Goal: Book appointment/travel/reservation

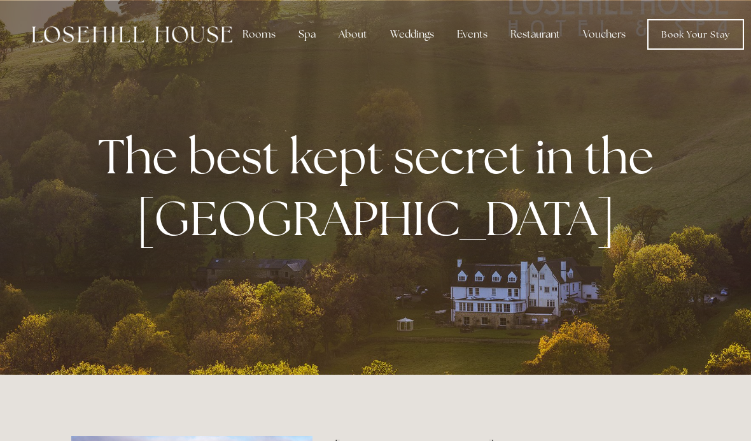
click at [306, 36] on div "Spa" at bounding box center [307, 34] width 38 height 25
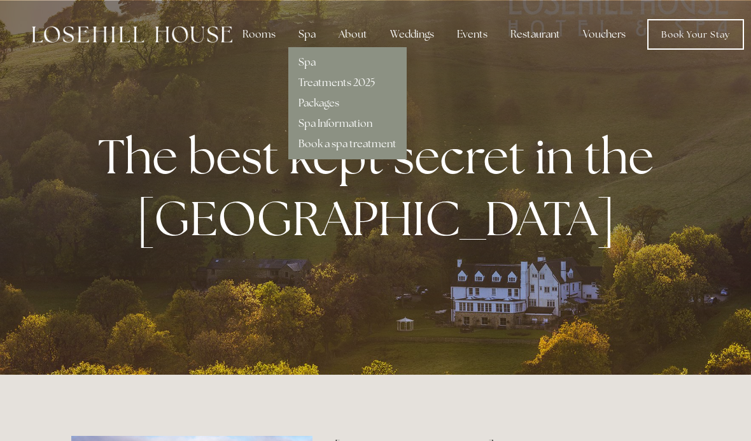
click at [366, 62] on div "Spa" at bounding box center [348, 57] width 98 height 20
click at [328, 103] on link "Packages" at bounding box center [319, 102] width 41 height 13
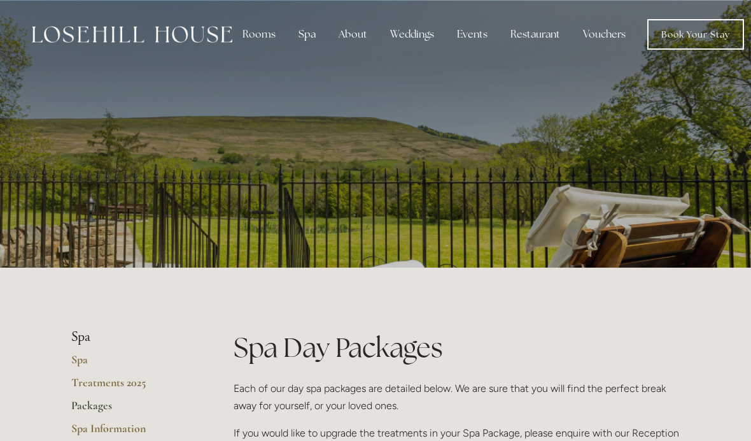
click at [307, 40] on div "Spa" at bounding box center [307, 34] width 38 height 25
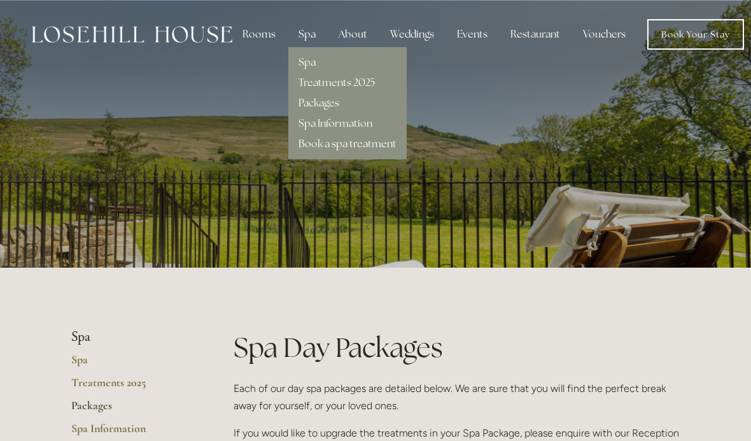
click at [332, 58] on div "Spa" at bounding box center [348, 57] width 98 height 20
click at [309, 67] on link "Spa" at bounding box center [307, 61] width 17 height 13
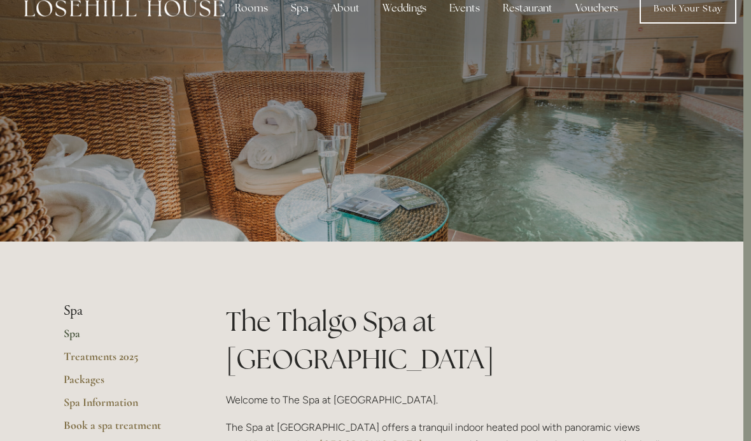
scroll to position [0, 8]
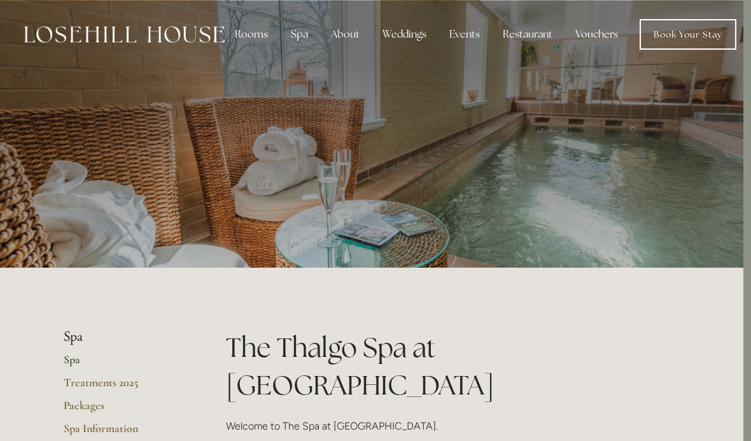
click at [294, 38] on div "Spa" at bounding box center [300, 34] width 38 height 25
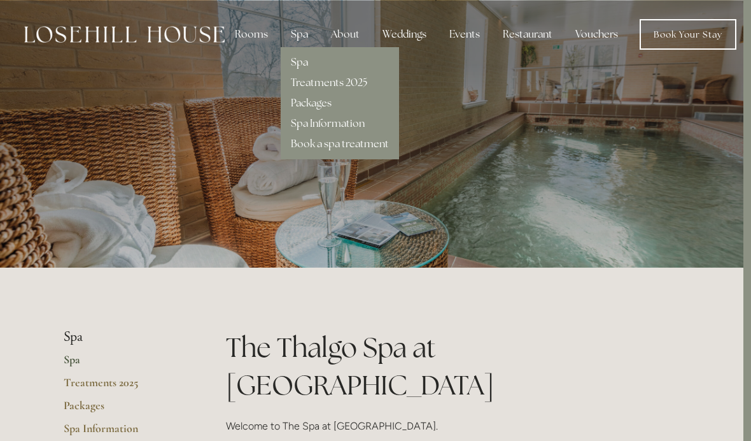
click at [353, 124] on link "Spa Information" at bounding box center [328, 123] width 74 height 13
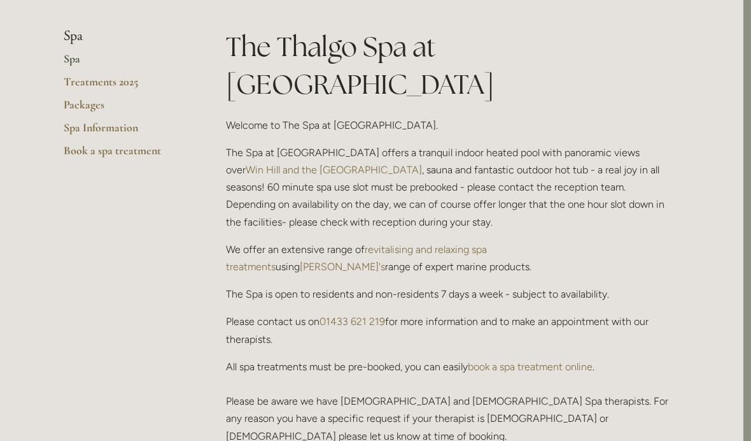
scroll to position [301, 8]
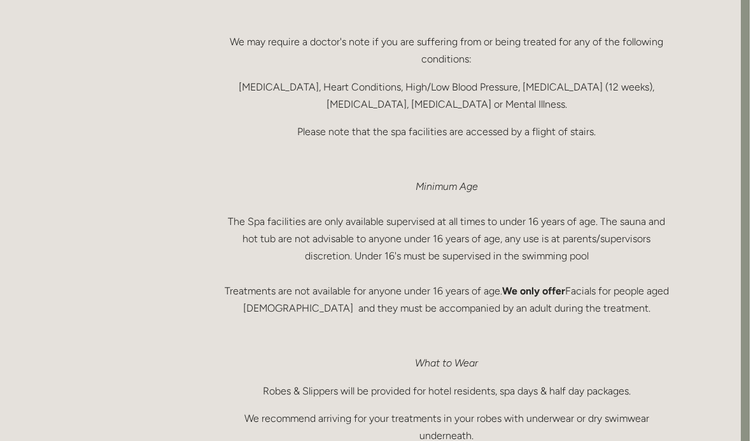
scroll to position [707, 9]
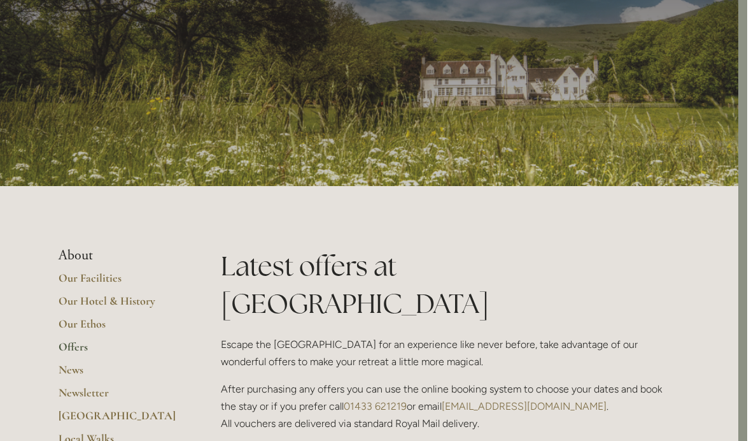
scroll to position [0, 9]
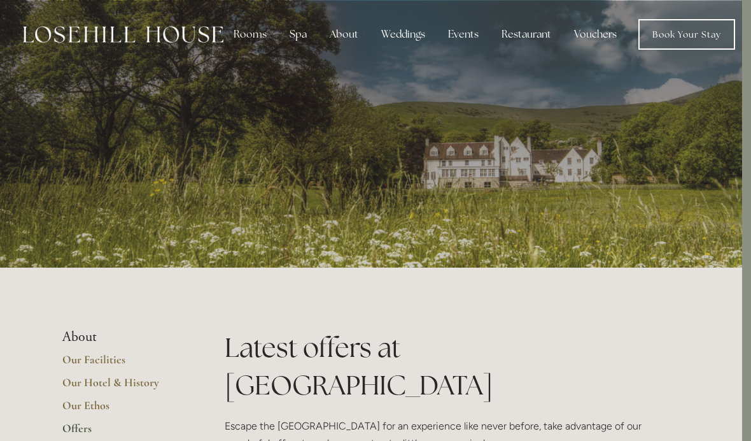
click at [298, 27] on div "Spa" at bounding box center [299, 34] width 38 height 25
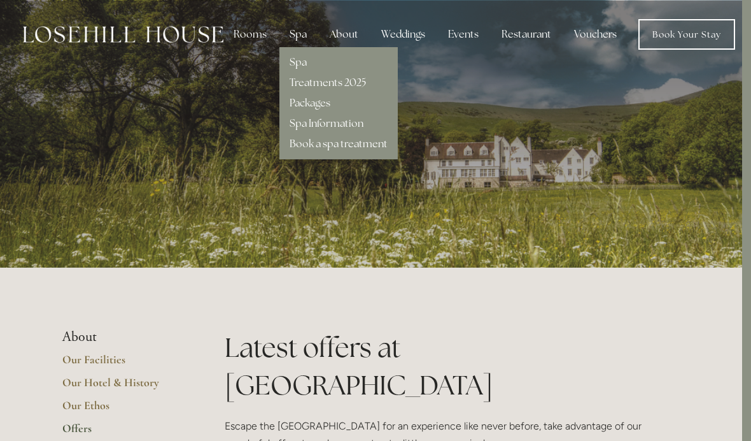
click at [329, 100] on link "Packages" at bounding box center [310, 102] width 41 height 13
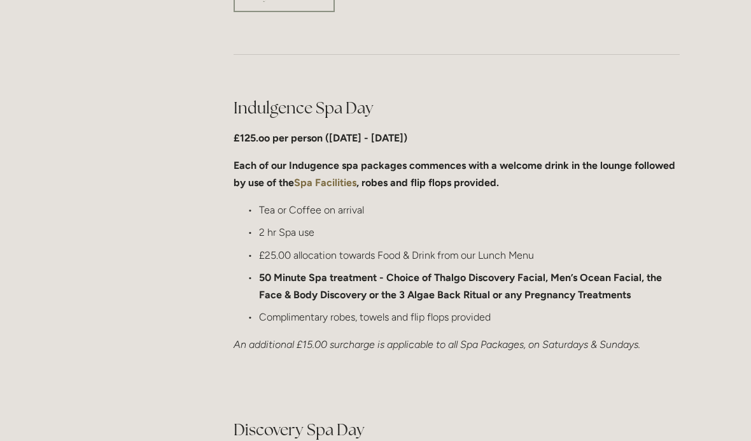
scroll to position [618, 0]
click at [330, 180] on strong "Spa Facilities" at bounding box center [325, 182] width 62 height 12
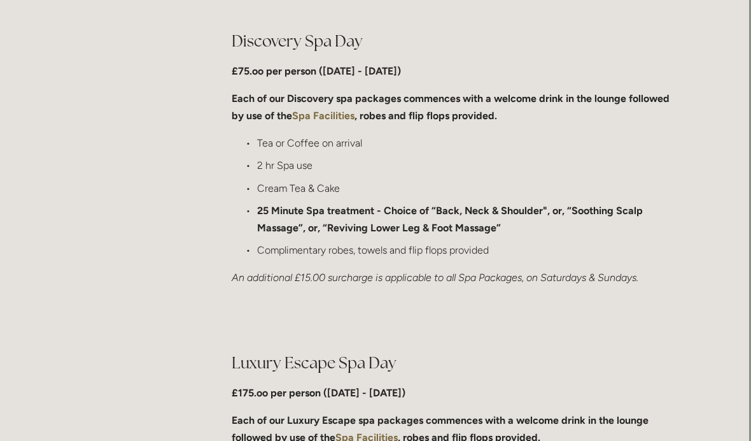
scroll to position [1004, 2]
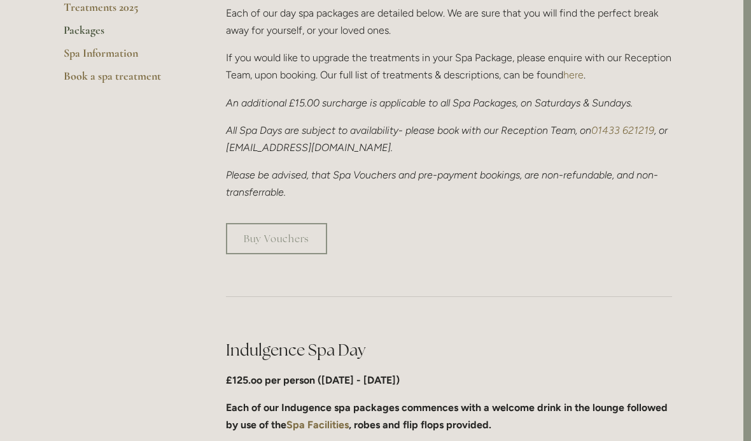
scroll to position [376, 8]
click at [89, 80] on link "Book a spa treatment" at bounding box center [125, 79] width 122 height 23
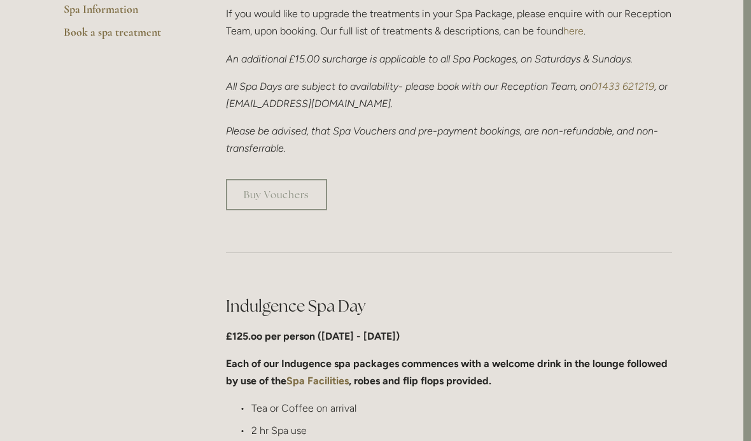
scroll to position [418, 8]
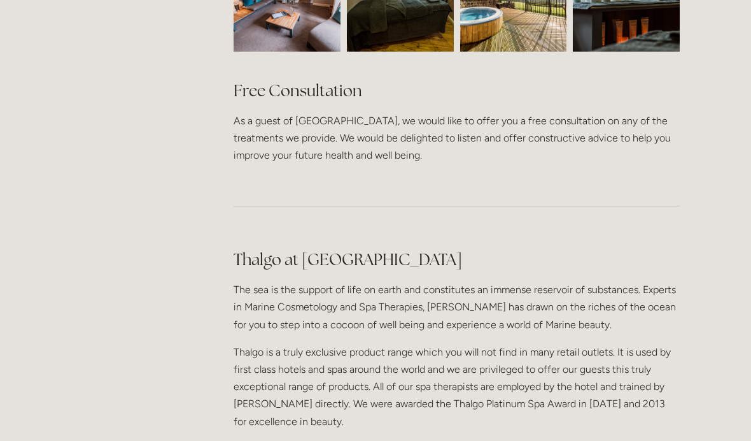
scroll to position [947, 0]
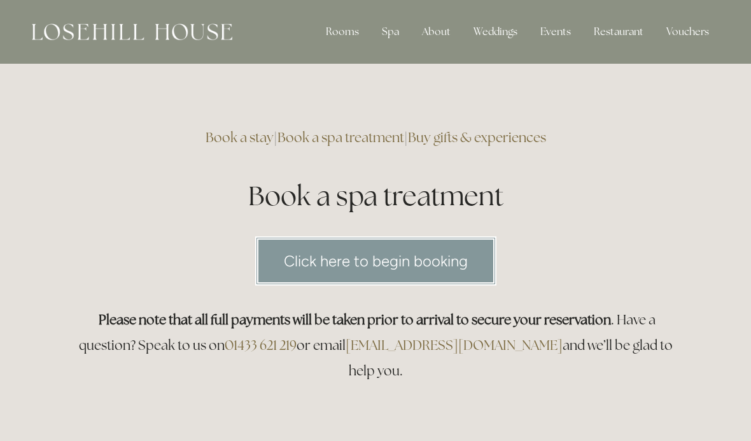
click at [489, 281] on link "Click here to begin booking" at bounding box center [375, 260] width 241 height 49
